Goal: Information Seeking & Learning: Learn about a topic

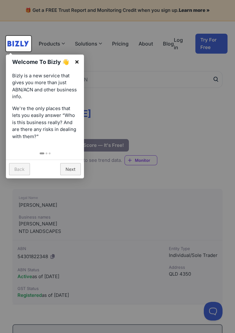
click at [79, 62] on link "×" at bounding box center [77, 62] width 14 height 14
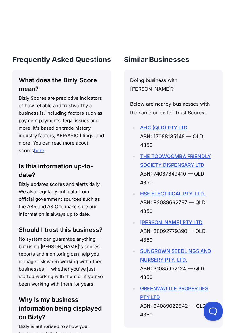
scroll to position [905, 0]
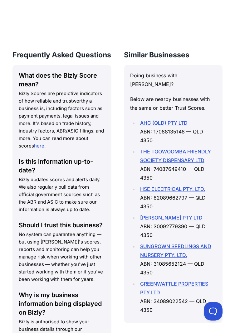
click at [34, 149] on link "here" at bounding box center [39, 146] width 10 height 6
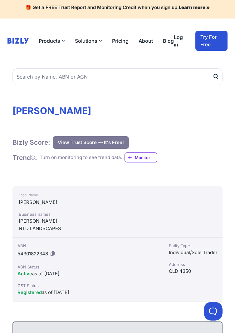
scroll to position [0, 0]
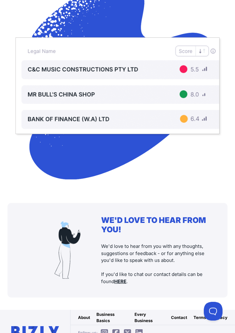
scroll to position [2350, 0]
